Goal: Obtain resource: Obtain resource

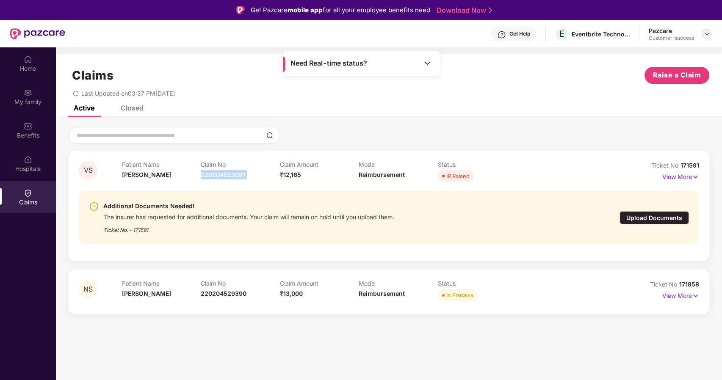
click at [704, 35] on img at bounding box center [706, 33] width 7 height 7
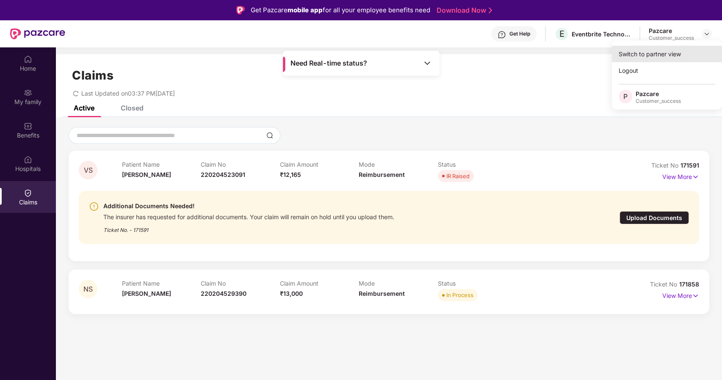
click at [642, 54] on div "Switch to partner view" at bounding box center [667, 54] width 110 height 17
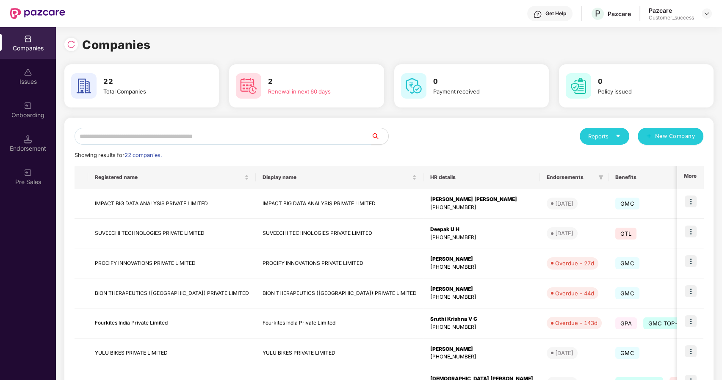
click at [121, 136] on input "text" at bounding box center [223, 136] width 297 height 17
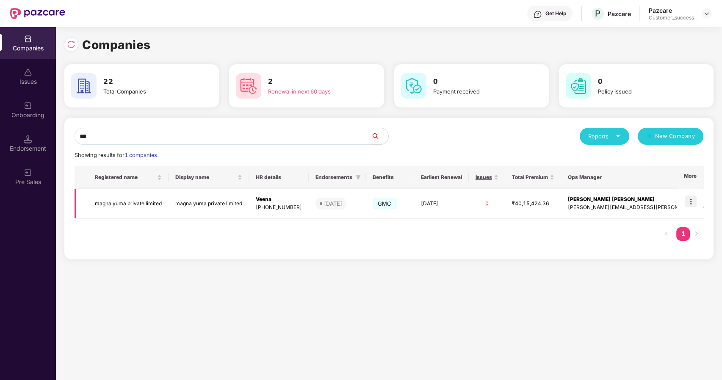
type input "***"
click at [691, 196] on img at bounding box center [691, 202] width 12 height 12
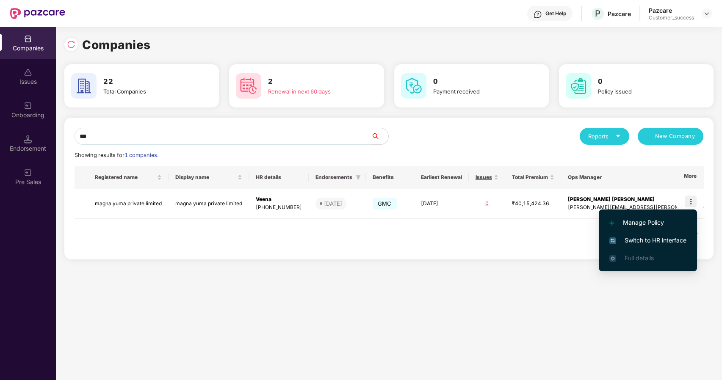
click at [645, 240] on span "Switch to HR interface" at bounding box center [647, 240] width 77 height 9
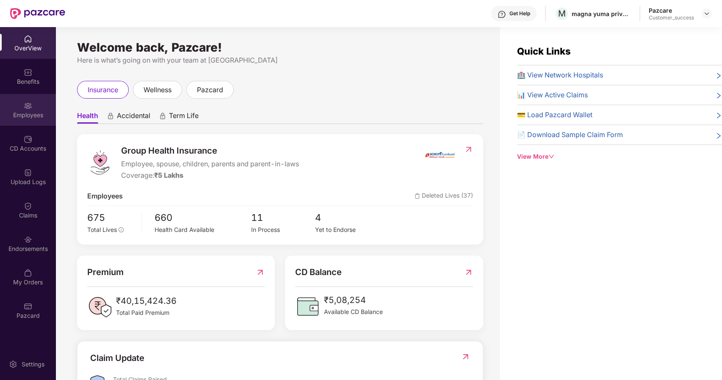
click at [35, 109] on div "Employees" at bounding box center [28, 110] width 56 height 32
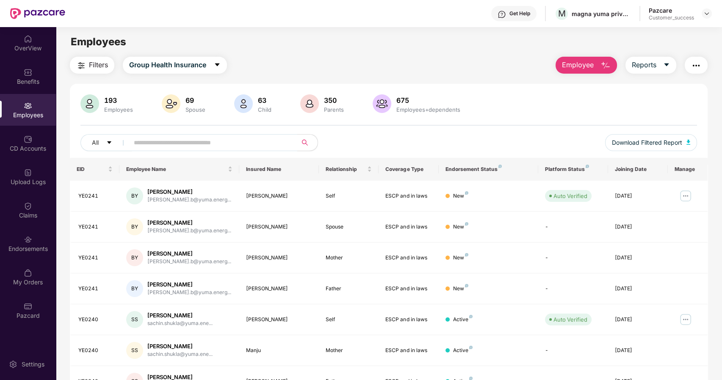
click at [165, 140] on input "text" at bounding box center [210, 142] width 152 height 13
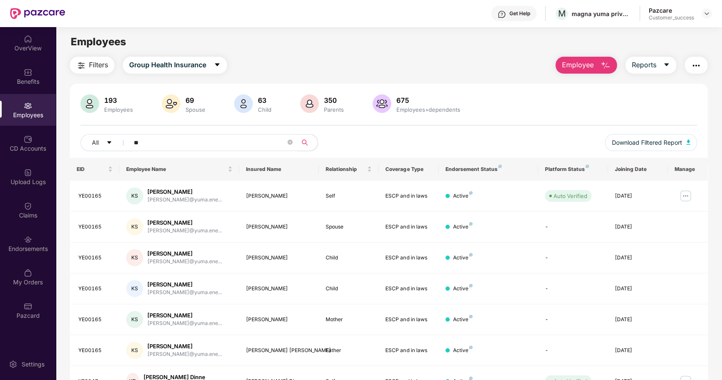
type input "*"
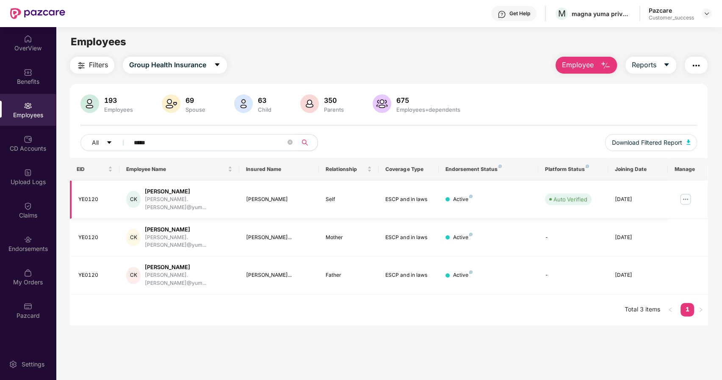
type input "*****"
click at [682, 199] on img at bounding box center [686, 200] width 14 height 14
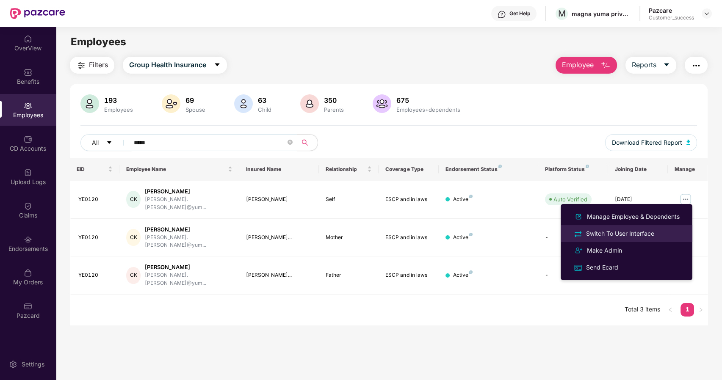
click at [633, 232] on div "Switch To User Interface" at bounding box center [620, 233] width 72 height 9
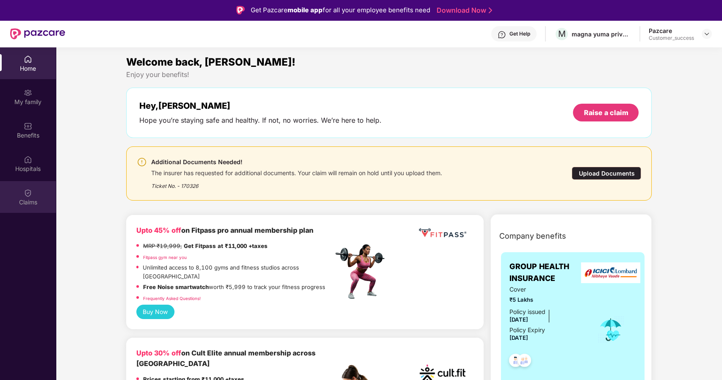
click at [33, 202] on div "Claims" at bounding box center [28, 202] width 56 height 8
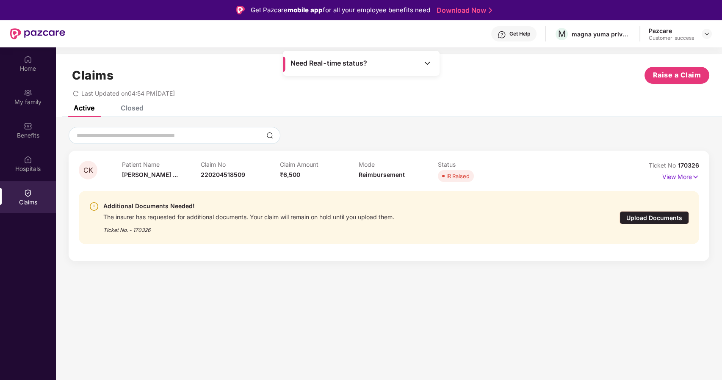
click at [664, 214] on div "Upload Documents" at bounding box center [653, 217] width 69 height 13
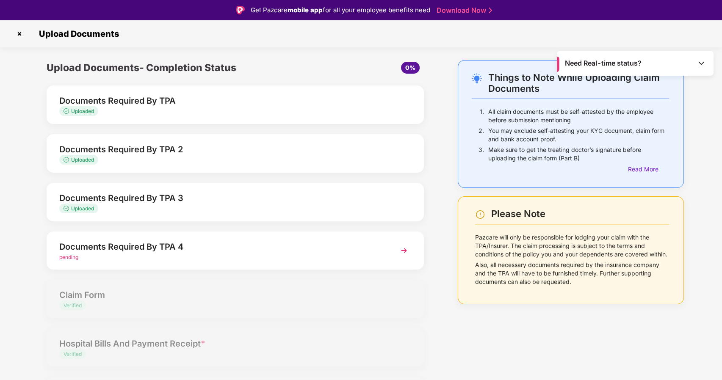
click at [275, 243] on div "Documents Required By TPA 4" at bounding box center [220, 247] width 322 height 14
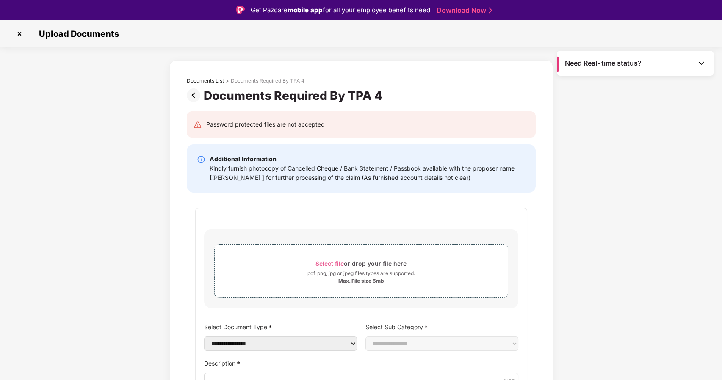
click at [191, 95] on img at bounding box center [195, 95] width 17 height 14
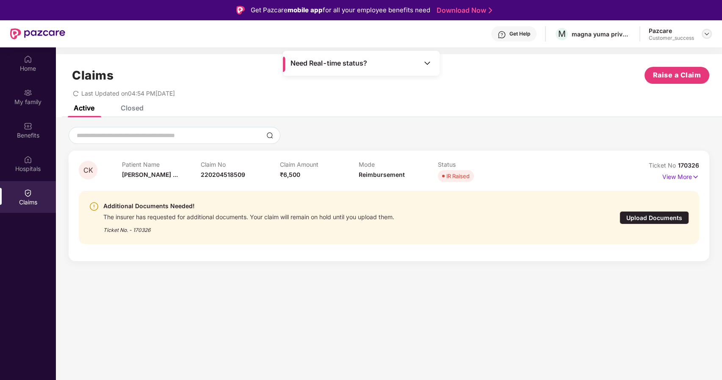
click at [707, 32] on img at bounding box center [706, 33] width 7 height 7
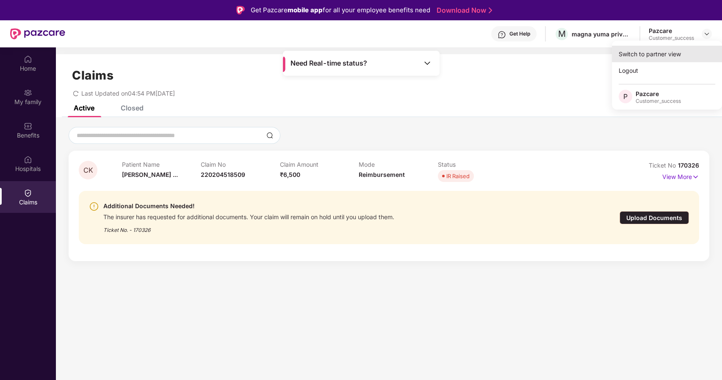
click at [639, 57] on div "Switch to partner view" at bounding box center [667, 54] width 110 height 17
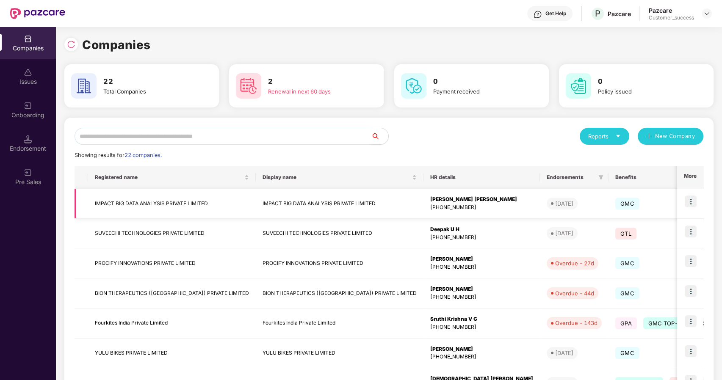
click at [133, 202] on td "IMPACT BIG DATA ANALYSIS PRIVATE LIMITED" at bounding box center [172, 204] width 168 height 30
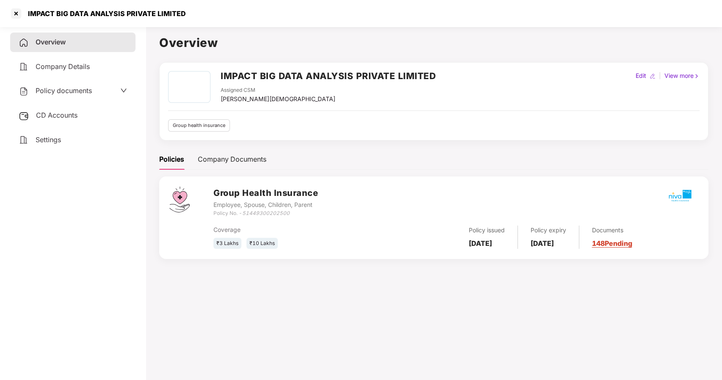
click at [45, 92] on span "Policy documents" at bounding box center [64, 90] width 56 height 8
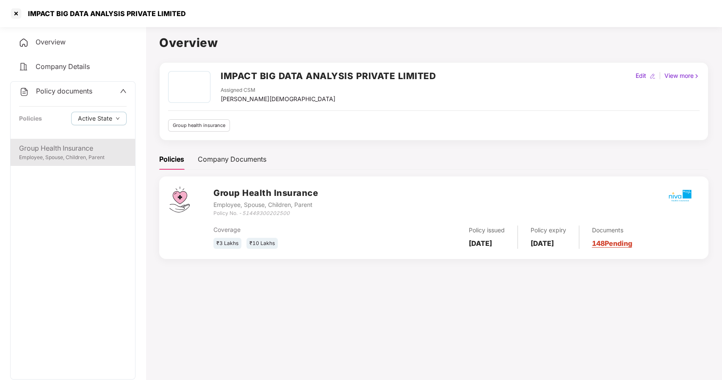
click at [69, 152] on div "Group Health Insurance" at bounding box center [73, 148] width 108 height 11
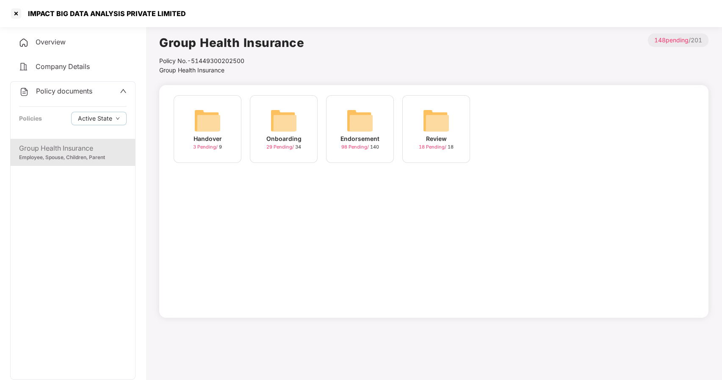
click at [368, 127] on img at bounding box center [359, 120] width 27 height 27
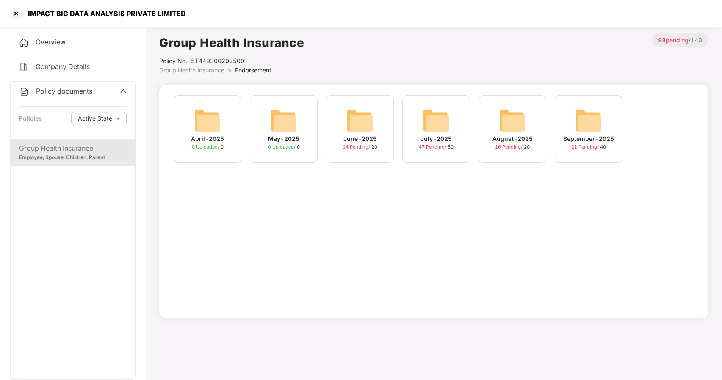
click at [589, 117] on img at bounding box center [588, 120] width 27 height 27
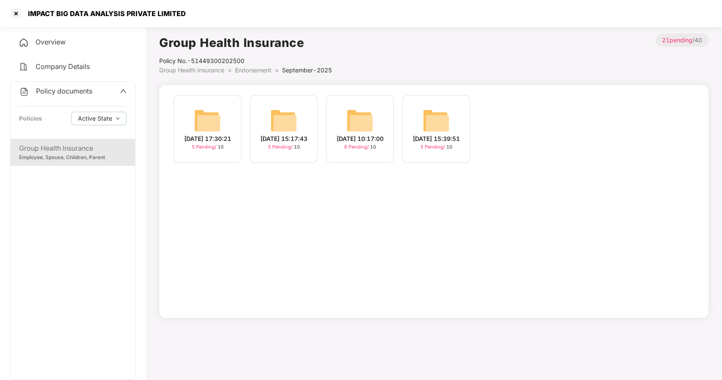
click at [206, 119] on img at bounding box center [207, 120] width 27 height 27
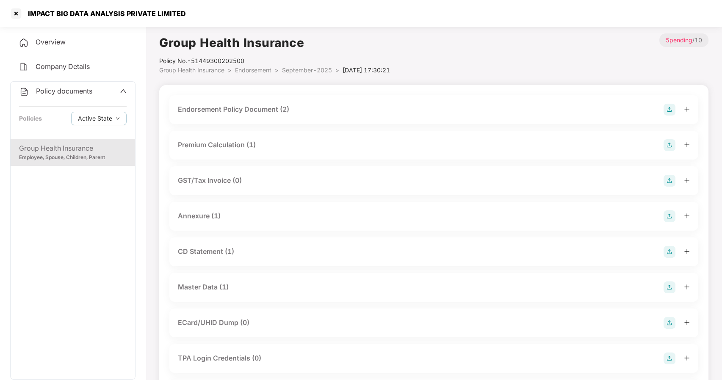
click at [205, 285] on div "Master Data (1)" at bounding box center [203, 287] width 51 height 11
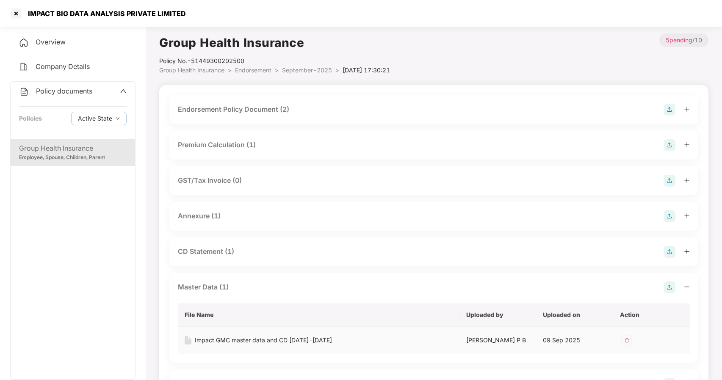
click at [236, 340] on div "Impact GMC master data and CD [DATE]-[DATE]" at bounding box center [263, 340] width 137 height 9
